Goal: Ask a question

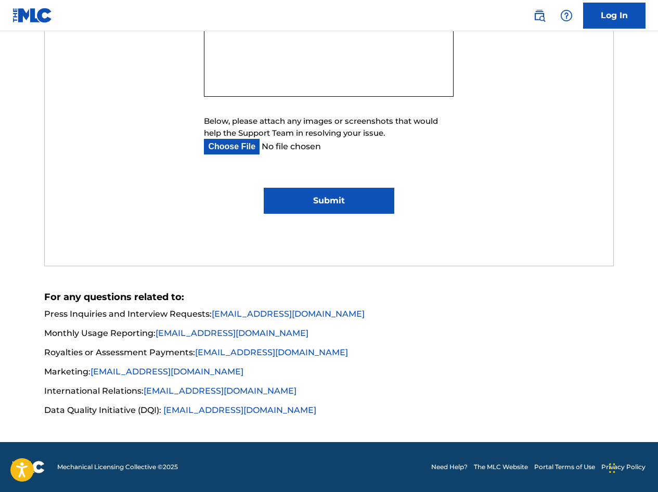
scroll to position [210, 0]
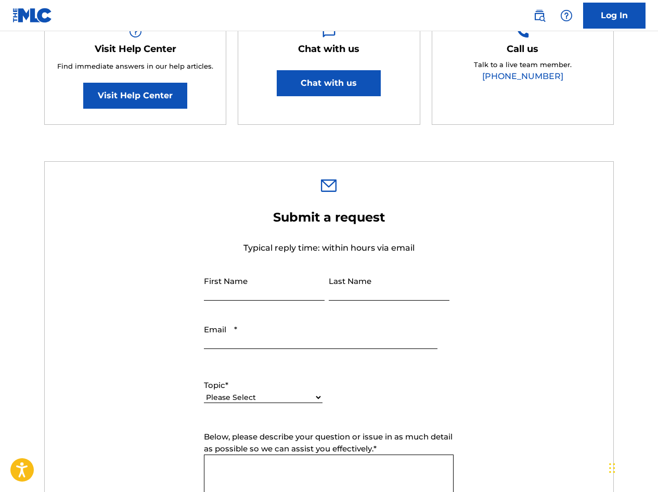
click at [314, 399] on select "Please Select I need help with my account I need help with managing my catalog …" at bounding box center [263, 397] width 119 height 11
click at [436, 386] on div "Topic * Please Select I need help with my account I need help with managing my …" at bounding box center [329, 391] width 250 height 47
click at [316, 385] on select "Please Select I need help with my account I need help with managing my catalog …" at bounding box center [263, 386] width 119 height 11
select select "I need help with my account"
click at [204, 392] on select "Please Select I need help with my account I need help with managing my catalog …" at bounding box center [263, 386] width 119 height 11
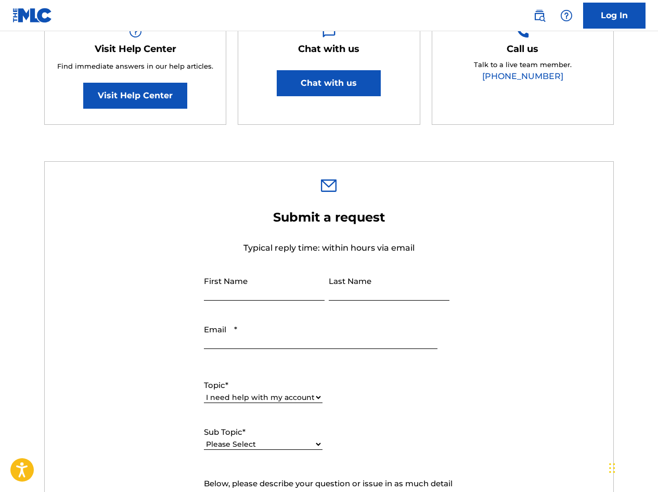
click at [312, 445] on select "Please Select I need help with my user account I can't log in to my user accoun…" at bounding box center [263, 444] width 119 height 11
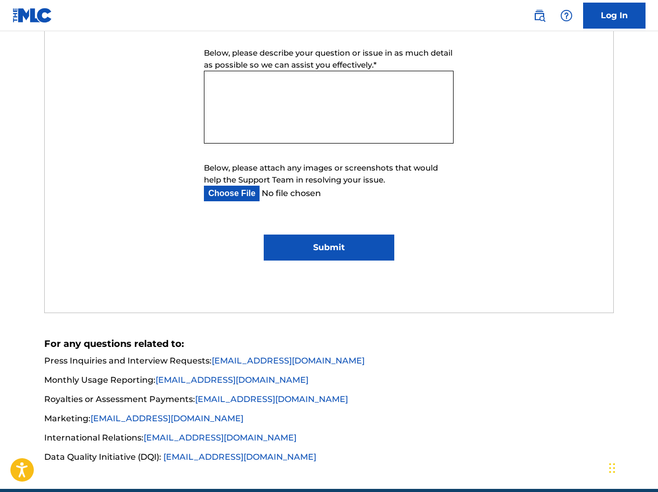
click at [211, 83] on textarea "Below, please describe your question or issue in as much detail as possible so …" at bounding box center [329, 107] width 250 height 73
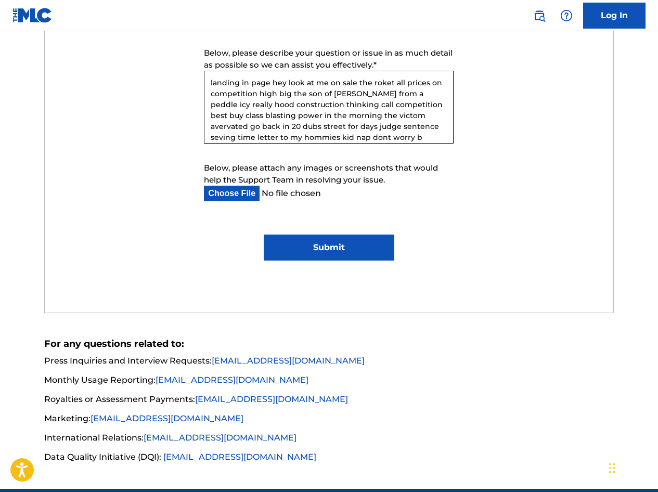
scroll to position [10, 0]
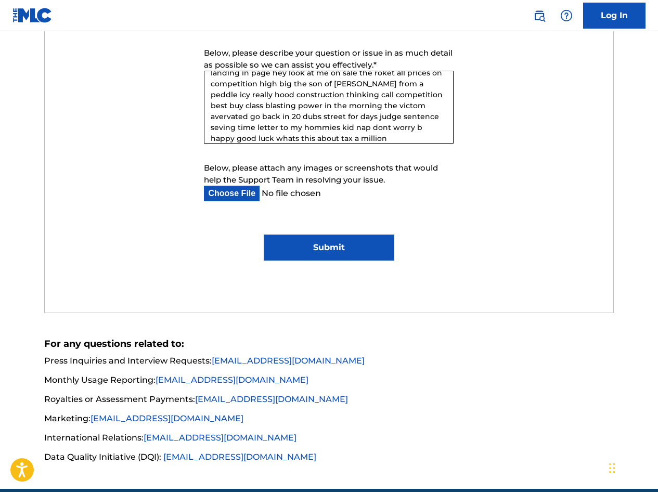
click at [392, 118] on textarea "landing in page hey look at me on sale the roket all prices on competition high…" at bounding box center [329, 107] width 250 height 73
click at [323, 137] on textarea "landing in page hey look at me on sale the roket all prices on competition high…" at bounding box center [329, 107] width 250 height 73
click at [357, 140] on textarea "landing in page hey look at me on sale the roket all prices on competition high…" at bounding box center [329, 107] width 250 height 73
click at [360, 140] on textarea "landing in page hey look at me on sale the roket all prices on competition high…" at bounding box center [329, 107] width 250 height 73
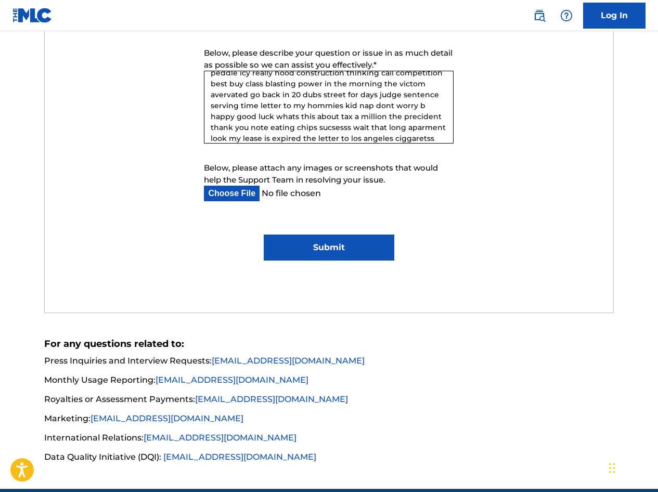
click at [417, 139] on textarea "landing in page hey look at me on sale the roket all prices on competition high…" at bounding box center [329, 107] width 250 height 73
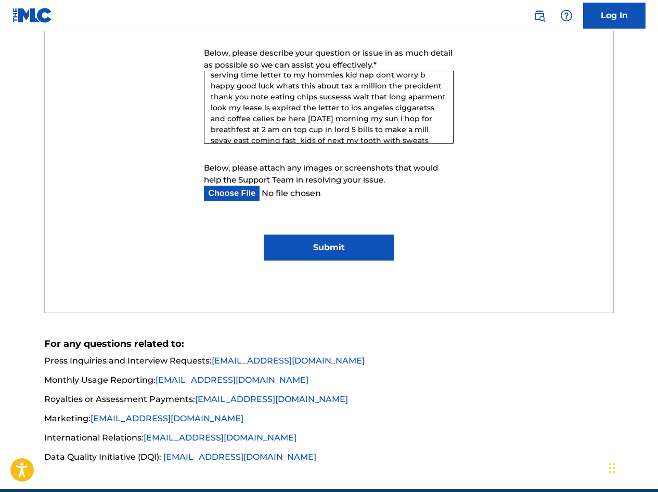
scroll to position [83, 0]
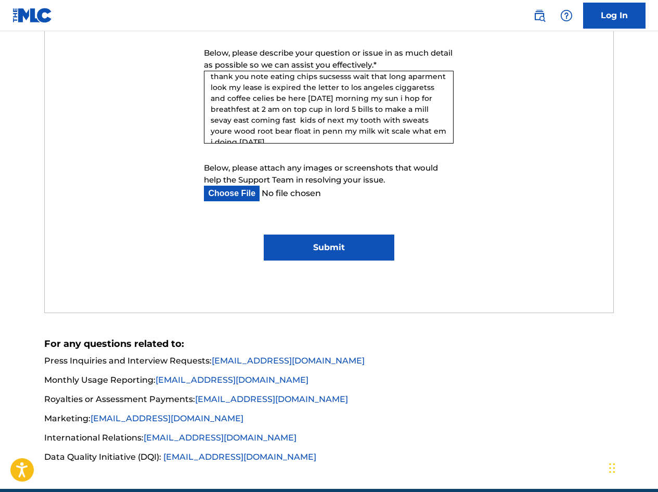
click at [357, 120] on textarea "landing in page hey look at me on sale the roket all prices on competition high…" at bounding box center [329, 107] width 250 height 73
click at [411, 132] on textarea "landing in page hey look at me on sale the roket all prices on competition high…" at bounding box center [329, 107] width 250 height 73
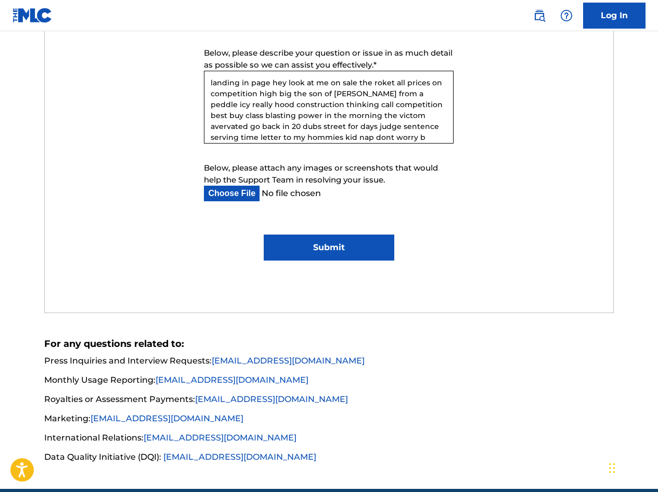
scroll to position [210, 0]
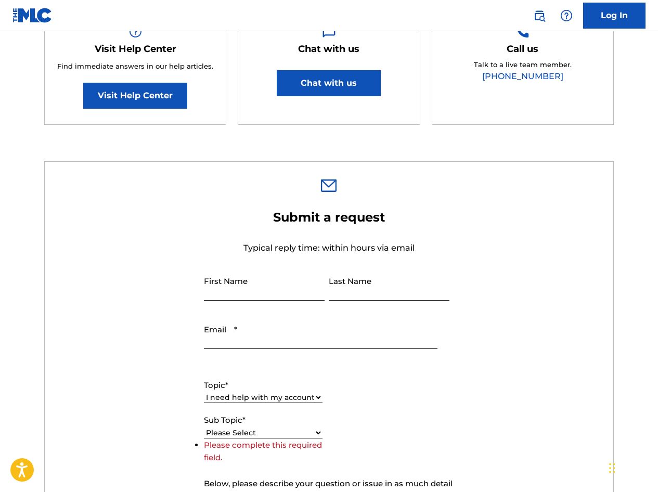
type textarea "landing in page hey look at me on sale the roket all prices on competition high…"
click at [263, 290] on input "First Name" at bounding box center [264, 286] width 121 height 30
type input "mode"
click at [339, 294] on input "Last Name" at bounding box center [389, 286] width 121 height 30
type input "c"
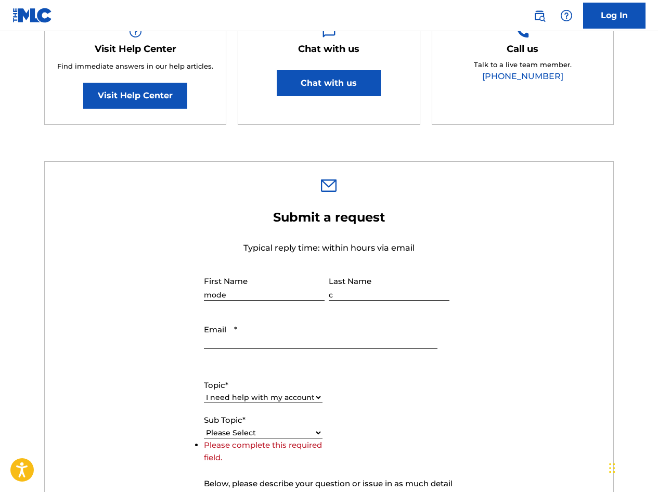
click at [221, 346] on input "Email *" at bounding box center [320, 335] width 233 height 30
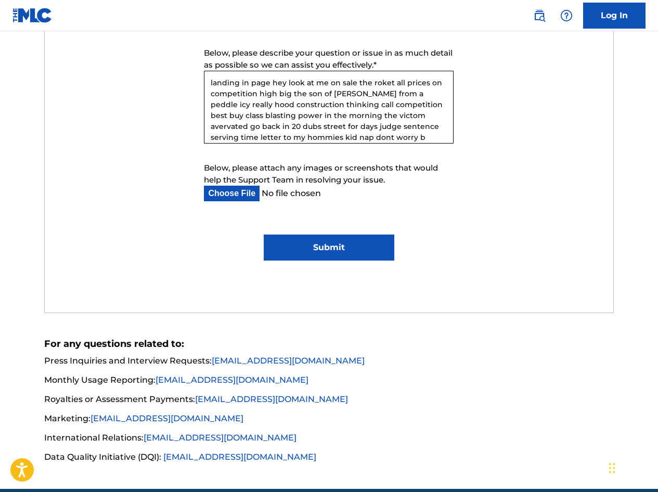
type input "[EMAIL_ADDRESS][DOMAIN_NAME]"
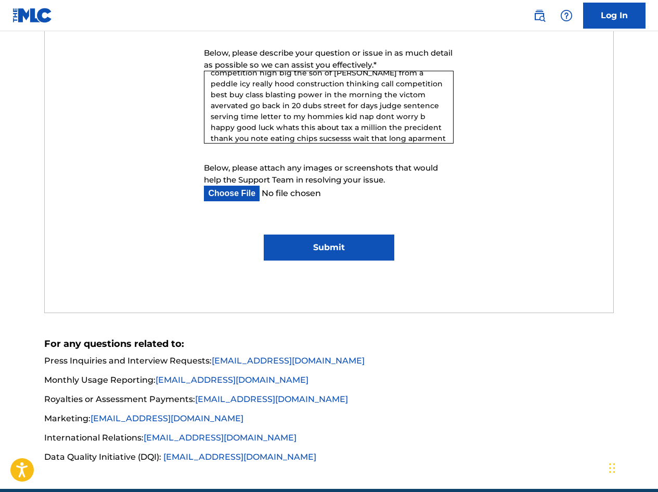
scroll to position [105, 0]
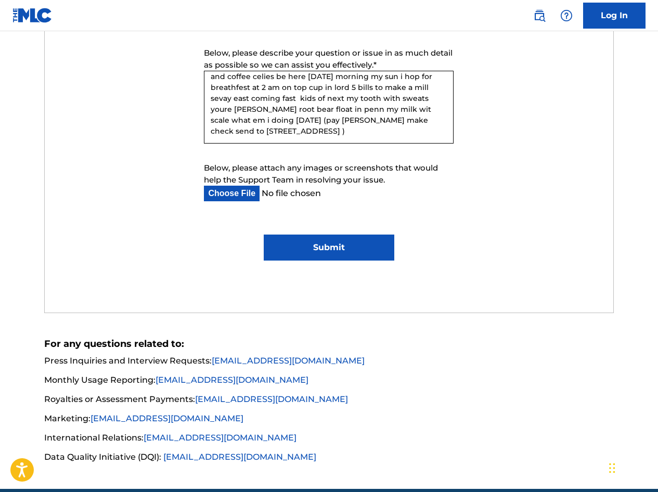
click at [413, 109] on textarea "landing in page hey look at me on sale the roket all prices on competition high…" at bounding box center [329, 107] width 250 height 73
type textarea "landing in page hey look at me on sale the roket all prices on competition high…"
click at [333, 246] on input "Submit" at bounding box center [329, 248] width 131 height 26
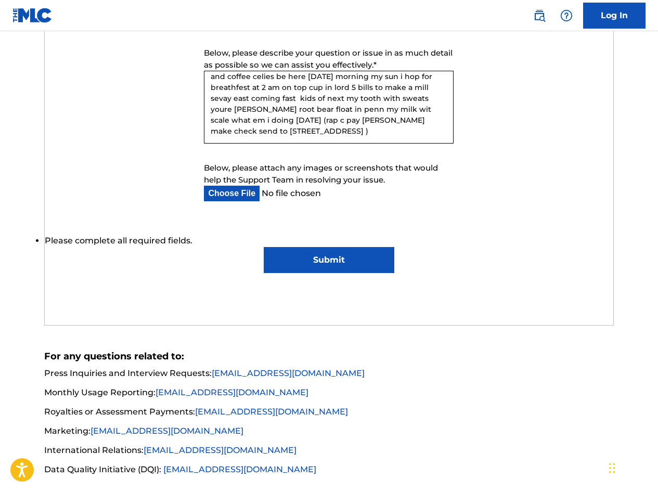
scroll to position [210, 0]
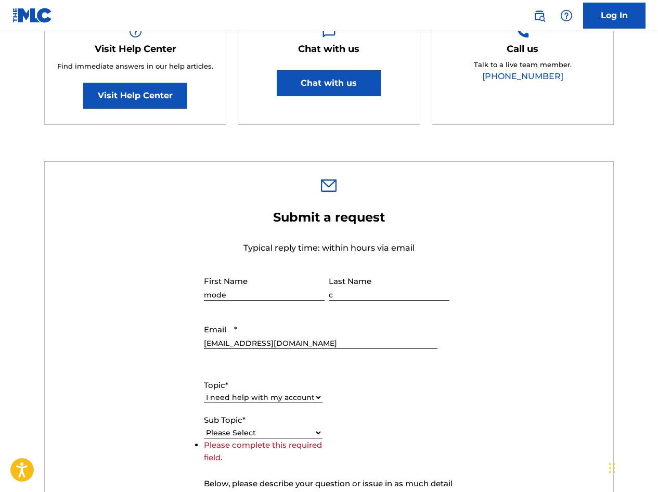
click at [318, 434] on select "Please Select I need help with my user account I can't log in to my user accoun…" at bounding box center [263, 433] width 119 height 11
select select "I need help with my user account"
click at [204, 439] on select "Please Select I need help with my user account I can't log in to my user accoun…" at bounding box center [263, 433] width 119 height 11
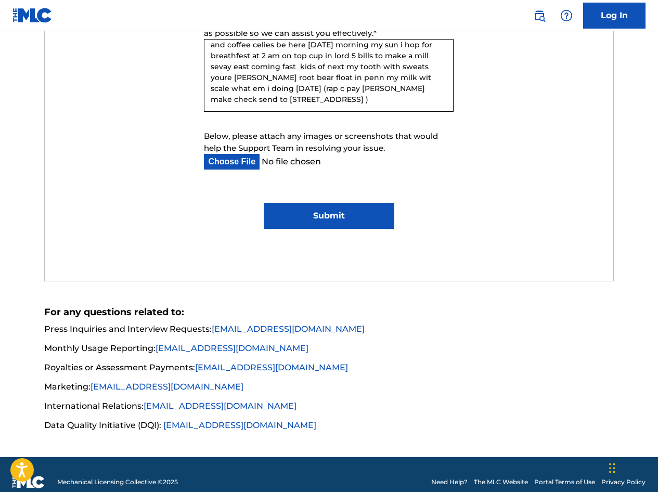
scroll to position [688, 0]
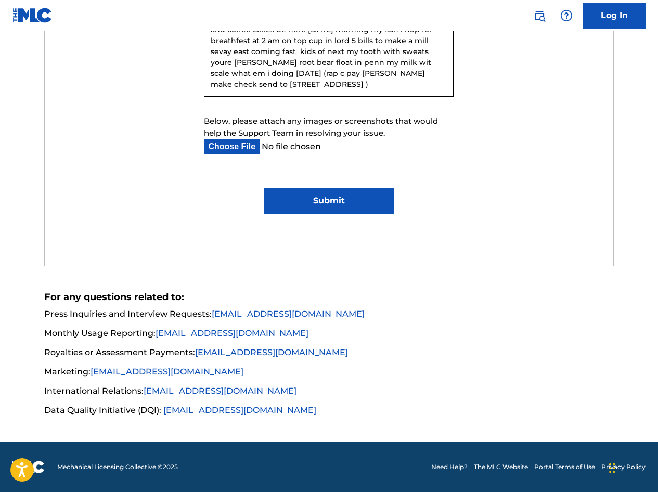
click at [328, 200] on input "Submit" at bounding box center [329, 201] width 131 height 26
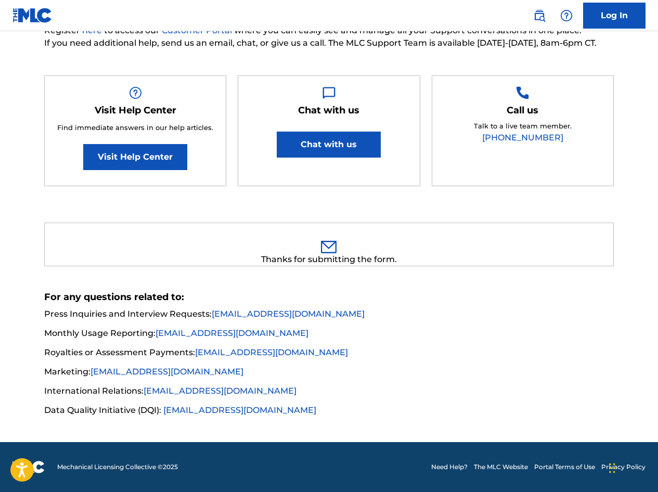
scroll to position [148, 0]
click at [657, 63] on div "Need Help? You've come to the right place! Check out our Help Center or FAQ pag…" at bounding box center [329, 163] width 658 height 509
